Goal: Navigation & Orientation: Find specific page/section

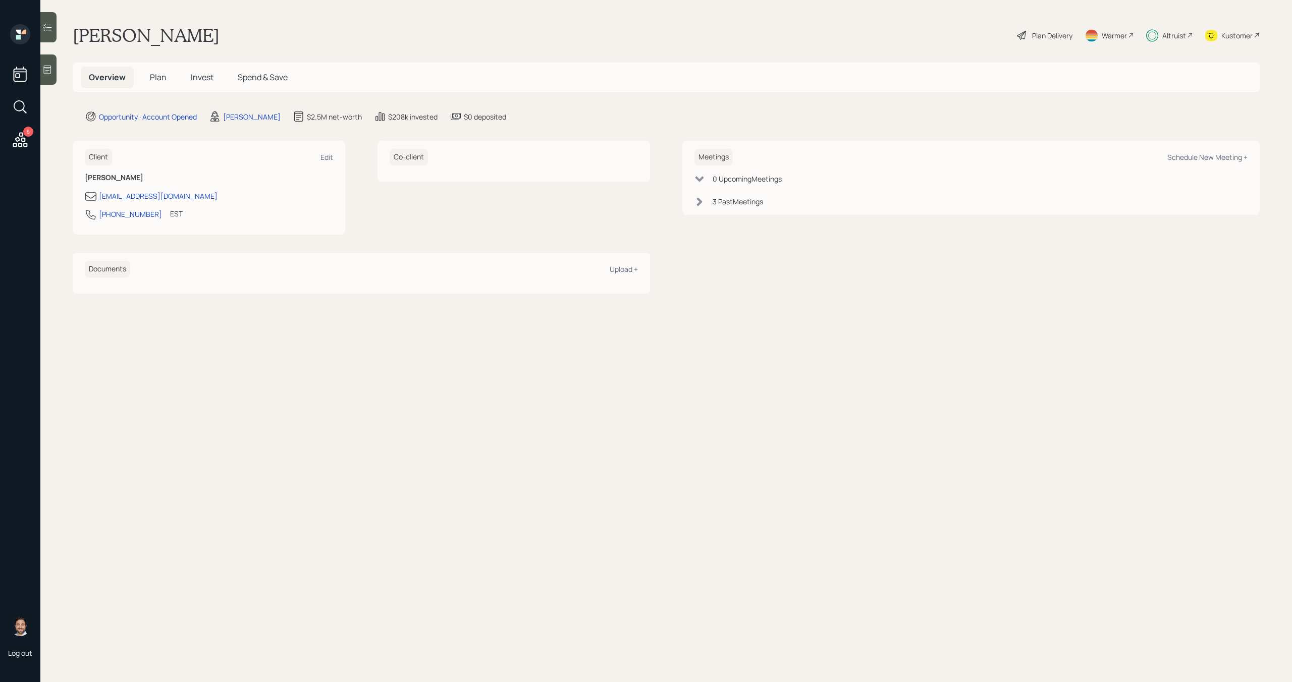
click at [158, 82] on span "Plan" at bounding box center [158, 77] width 17 height 11
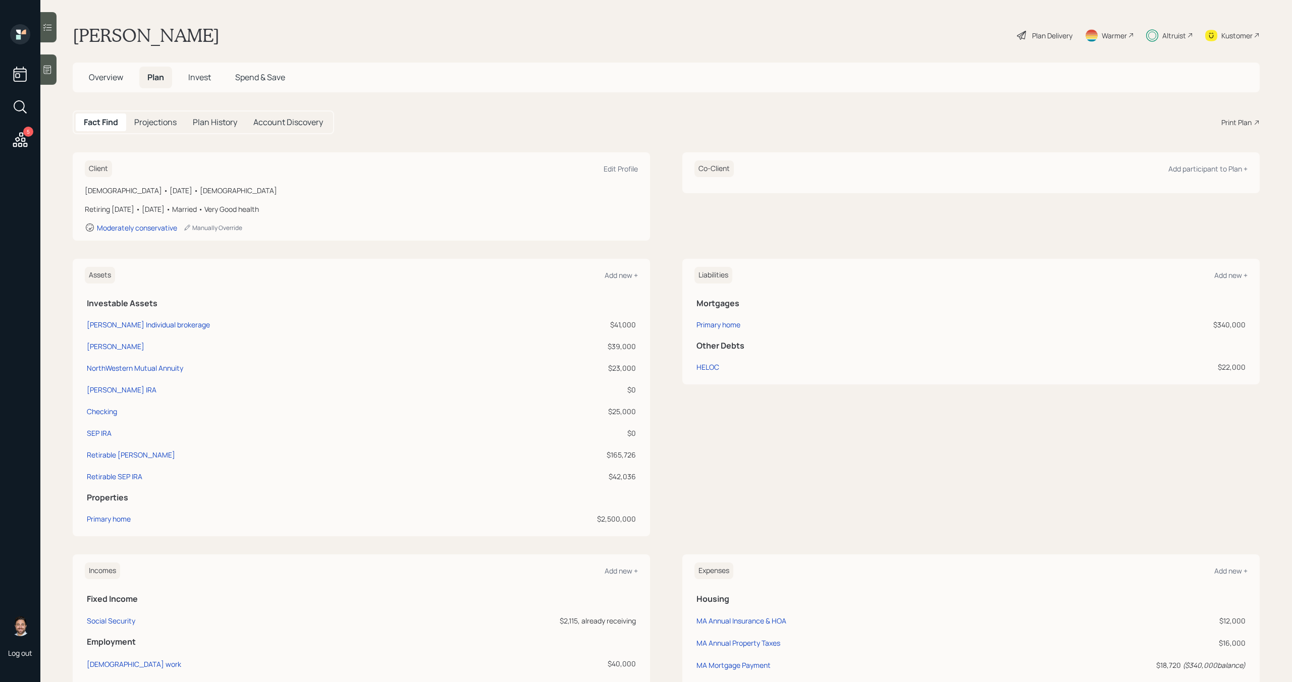
click at [218, 74] on h5 "Invest" at bounding box center [199, 78] width 39 height 22
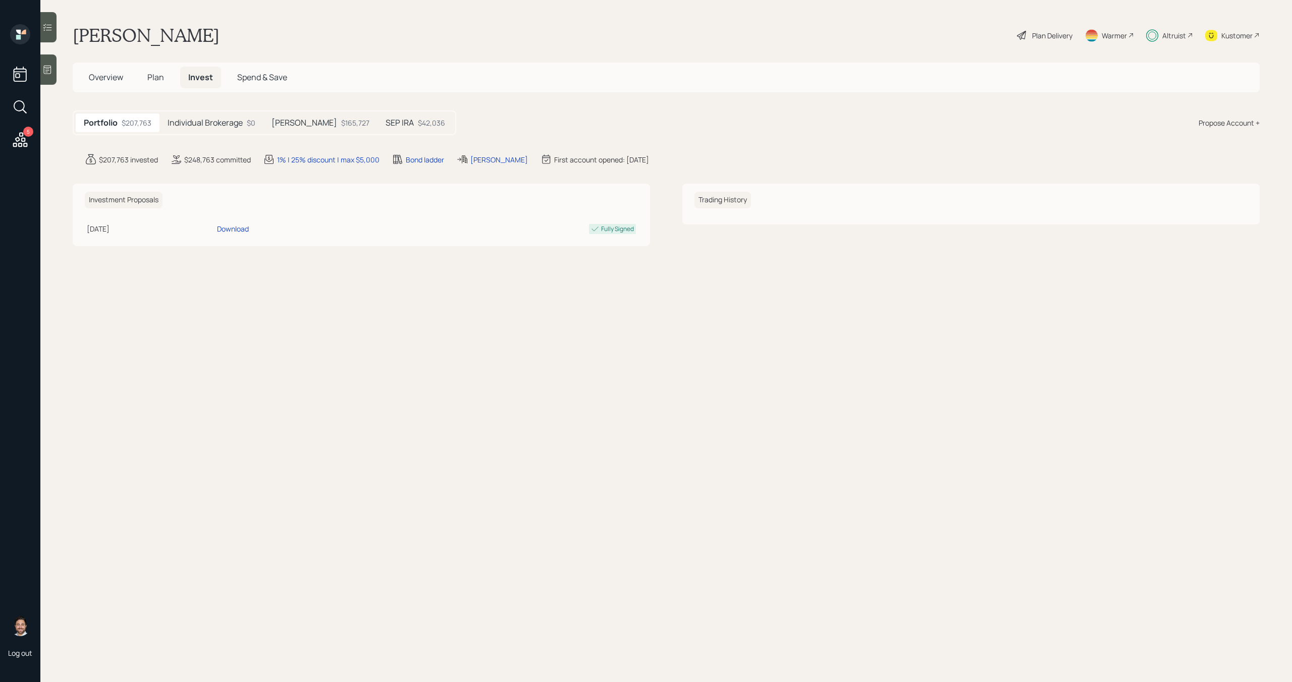
click at [306, 130] on div "[PERSON_NAME] $165,727" at bounding box center [320, 123] width 114 height 19
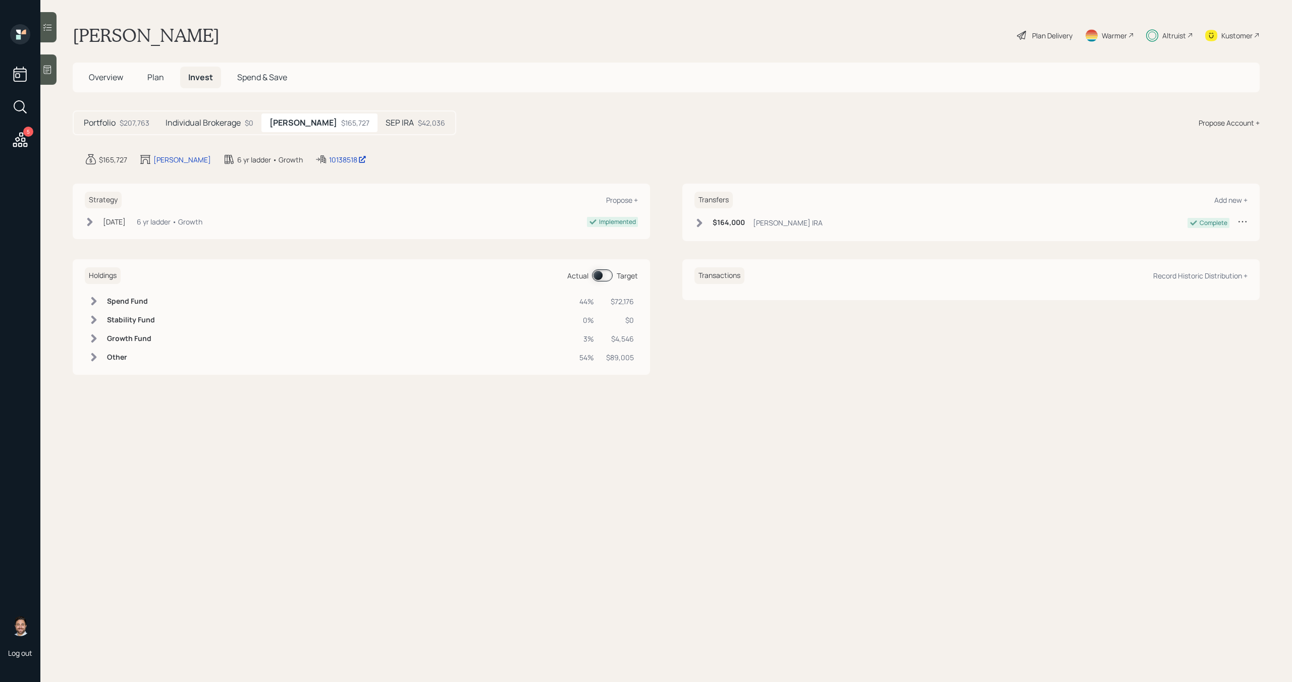
click at [386, 128] on h5 "SEP IRA" at bounding box center [400, 123] width 28 height 10
click at [13, 145] on icon at bounding box center [20, 139] width 15 height 15
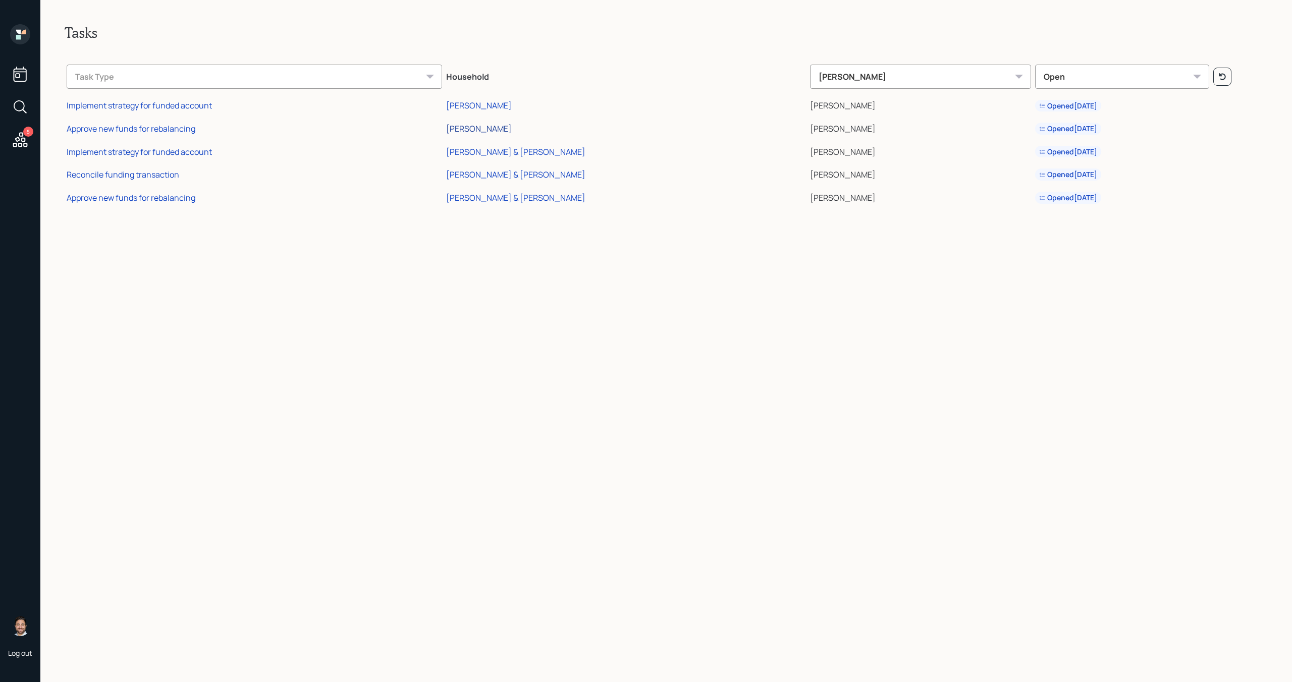
click at [512, 129] on div "[PERSON_NAME]" at bounding box center [479, 128] width 66 height 11
